Goal: Task Accomplishment & Management: Use online tool/utility

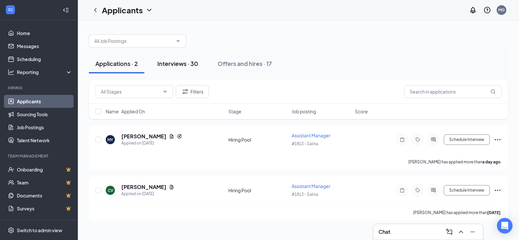
click at [177, 60] on div "Interviews · 30" at bounding box center [177, 63] width 41 height 8
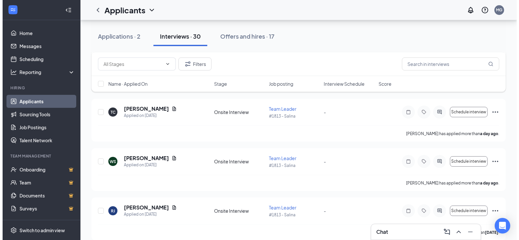
scroll to position [65, 0]
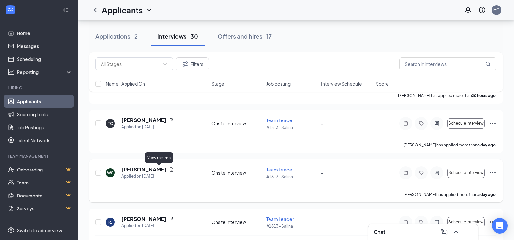
click at [169, 170] on icon "Document" at bounding box center [171, 169] width 5 height 5
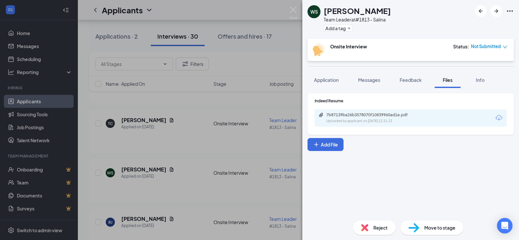
click at [438, 116] on div "7b87139ba26b3578070f10839960ad1e.pdf Uploaded by applicant on [DATE] 12:21:23" at bounding box center [410, 117] width 192 height 17
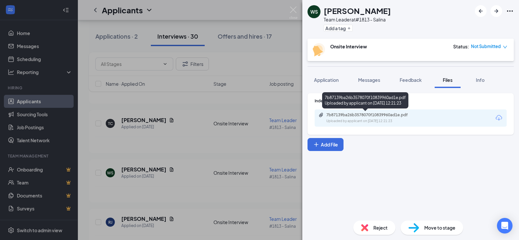
click at [391, 115] on div "7b87139ba26b3578070f10839960ad1e.pdf" at bounding box center [371, 114] width 91 height 5
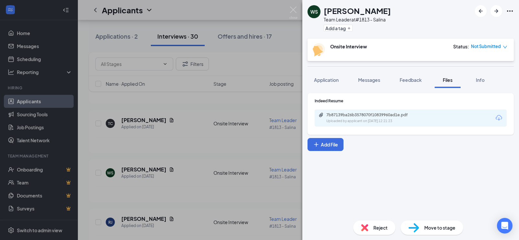
click at [149, 131] on div "WS [PERSON_NAME] Team Leader at #1813 - Salina Add a tag Onsite Interview Statu…" at bounding box center [259, 120] width 519 height 240
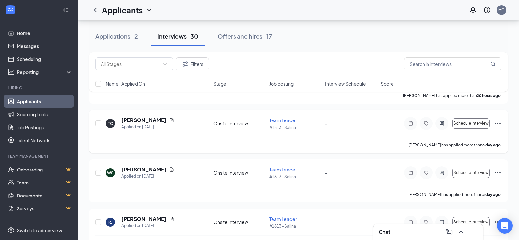
click at [170, 119] on icon "Document" at bounding box center [172, 120] width 4 height 4
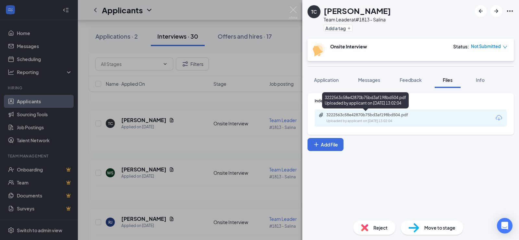
click at [399, 118] on div "3222563c58e42870b75bd3af198bd504.pdf Uploaded by applicant on [DATE] 13:02:04" at bounding box center [370, 117] width 105 height 11
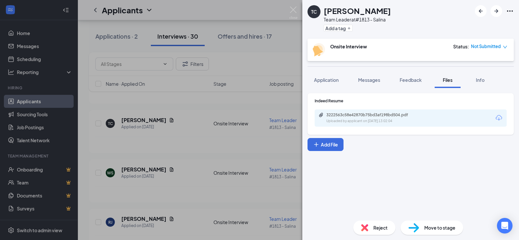
click at [166, 187] on div "TC [PERSON_NAME] Team Leader at #1813 - Salina Add a tag Onsite Interview Statu…" at bounding box center [259, 120] width 519 height 240
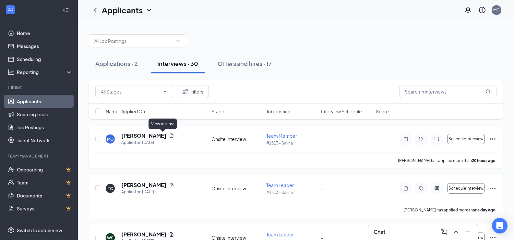
click at [169, 135] on icon "Document" at bounding box center [171, 135] width 5 height 5
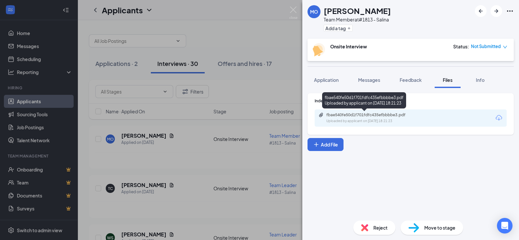
click at [366, 116] on div "fbae540fe50d1f701fdfc435efbbbbe3.pdf" at bounding box center [371, 114] width 91 height 5
